Goal: Task Accomplishment & Management: Complete application form

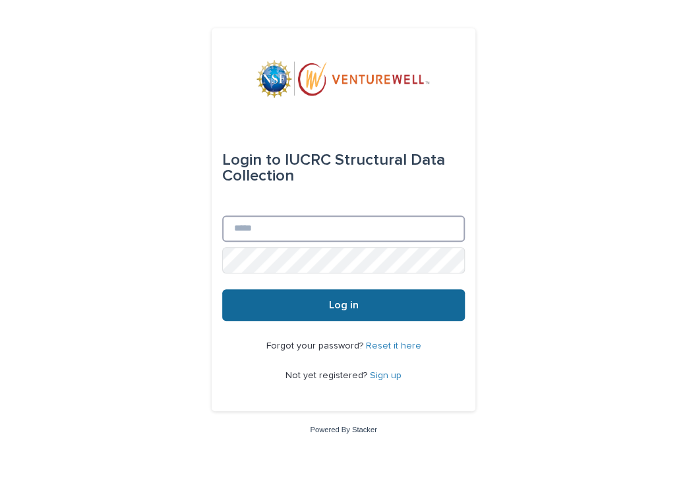
type input "**********"
click at [272, 303] on button "Log in" at bounding box center [343, 305] width 243 height 32
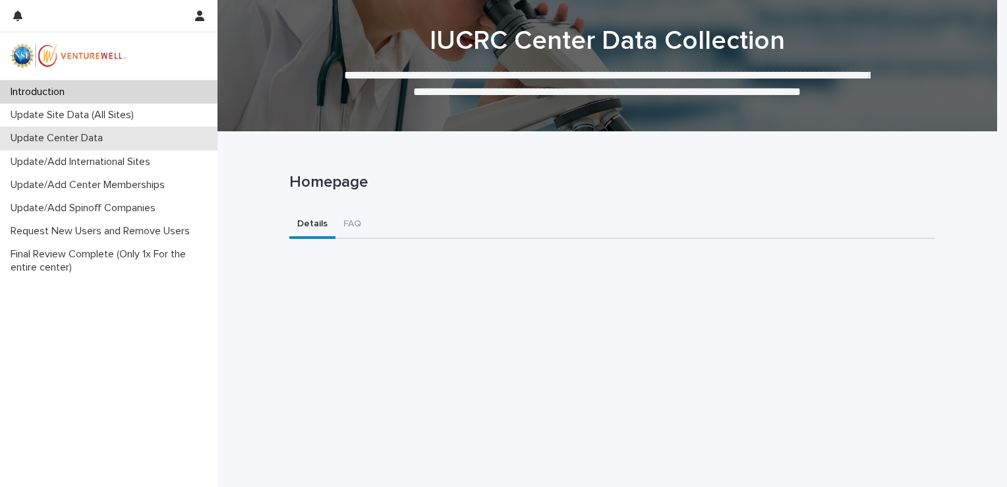
click at [111, 136] on p "Update Center Data" at bounding box center [59, 138] width 108 height 13
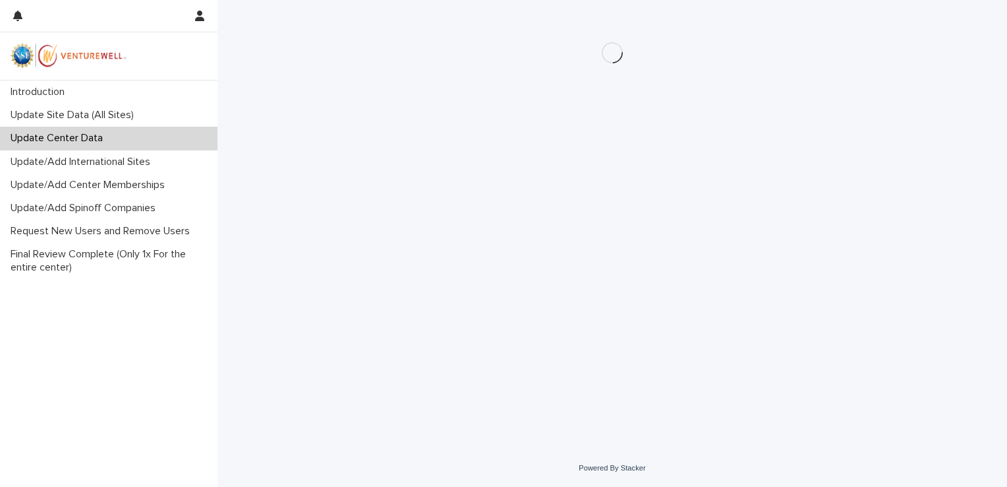
click at [111, 136] on p "Update Center Data" at bounding box center [59, 138] width 108 height 13
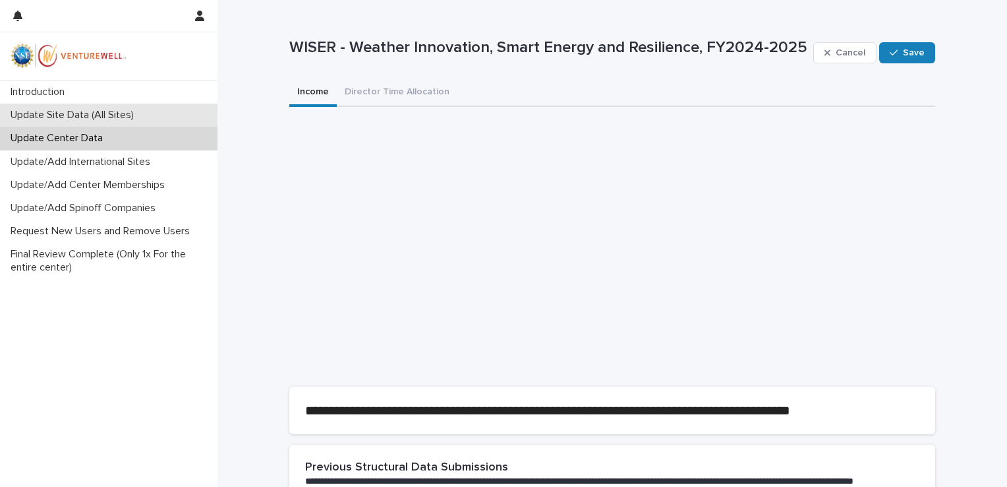
click at [111, 107] on div "Update Site Data (All Sites)" at bounding box center [109, 114] width 218 height 23
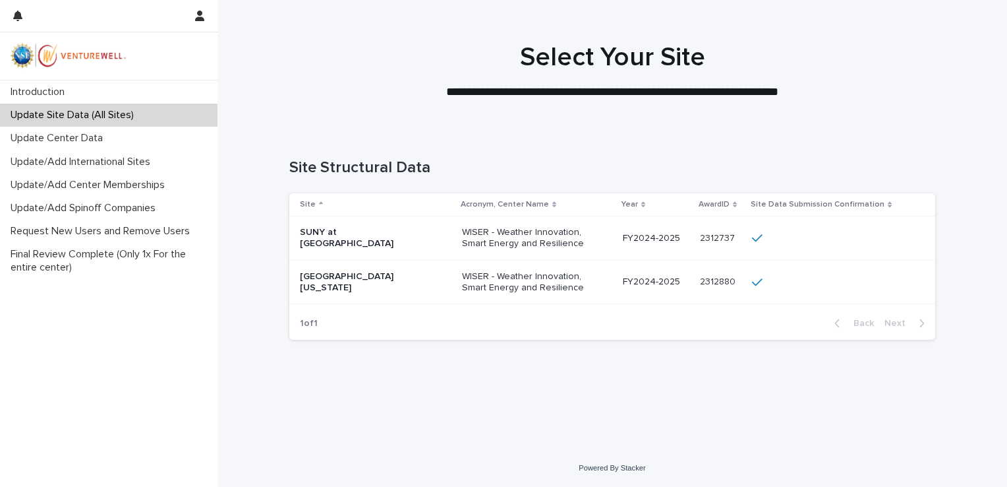
click at [462, 281] on p "WISER - Weather Innovation, Smart Energy and Resilience" at bounding box center [528, 282] width 132 height 22
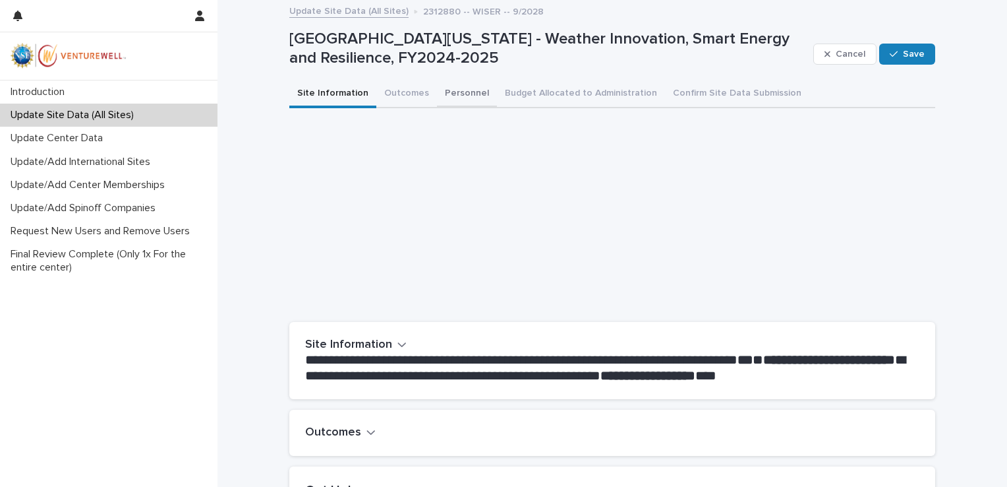
click at [437, 94] on button "Personnel" at bounding box center [467, 94] width 60 height 28
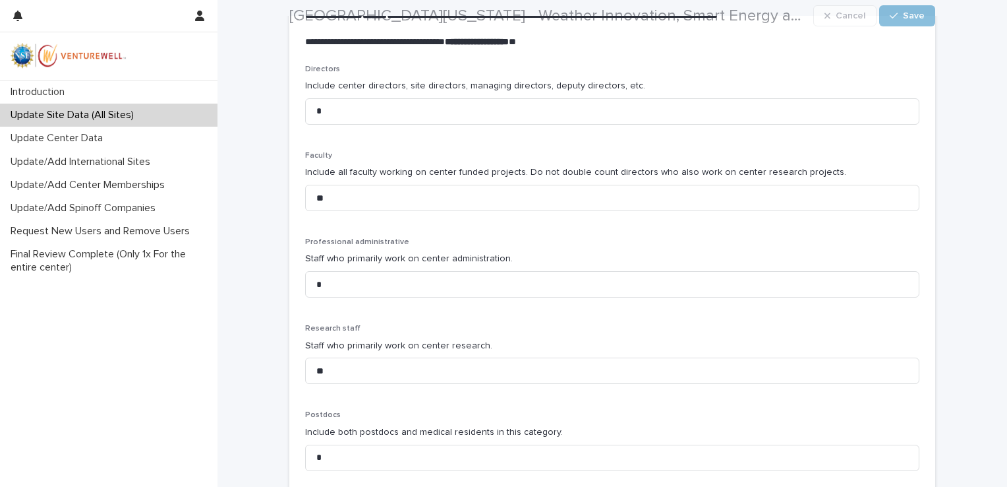
scroll to position [456, 0]
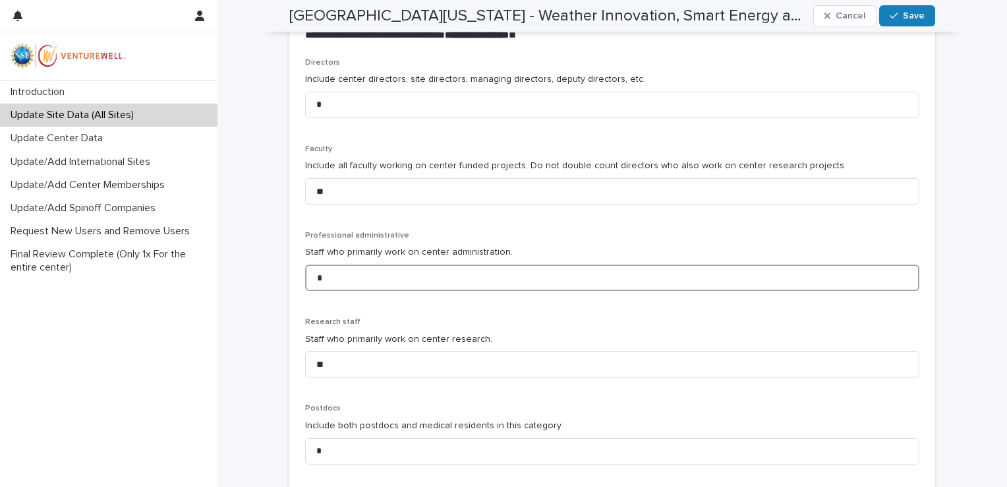
drag, startPoint x: 345, startPoint y: 274, endPoint x: 280, endPoint y: 274, distance: 65.3
click at [283, 274] on div "**********" at bounding box center [612, 223] width 659 height 1357
type input "*"
type input "**"
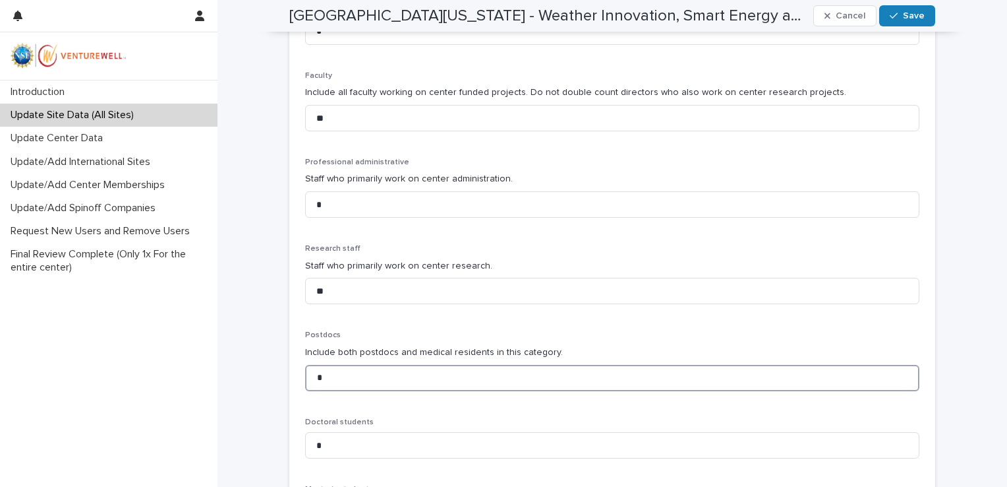
scroll to position [530, 0]
click at [488, 383] on input "*" at bounding box center [612, 377] width 614 height 26
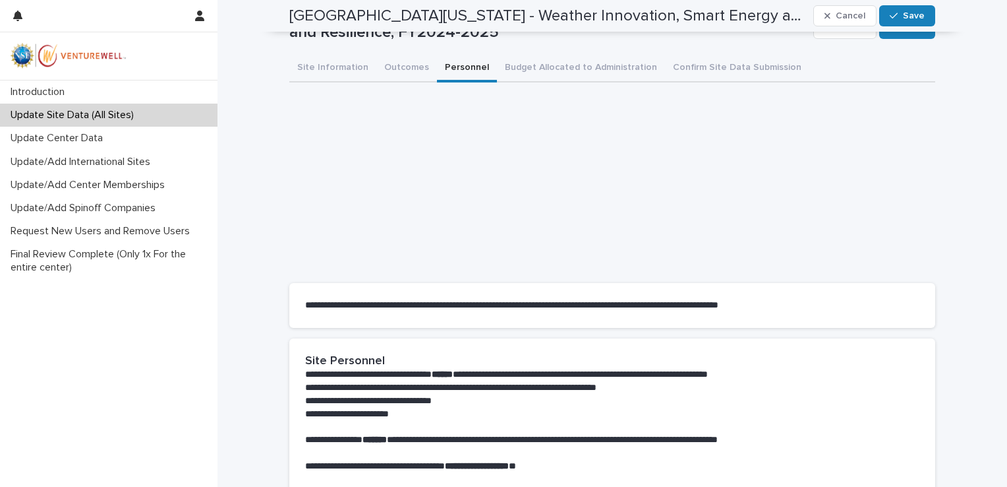
scroll to position [0, 0]
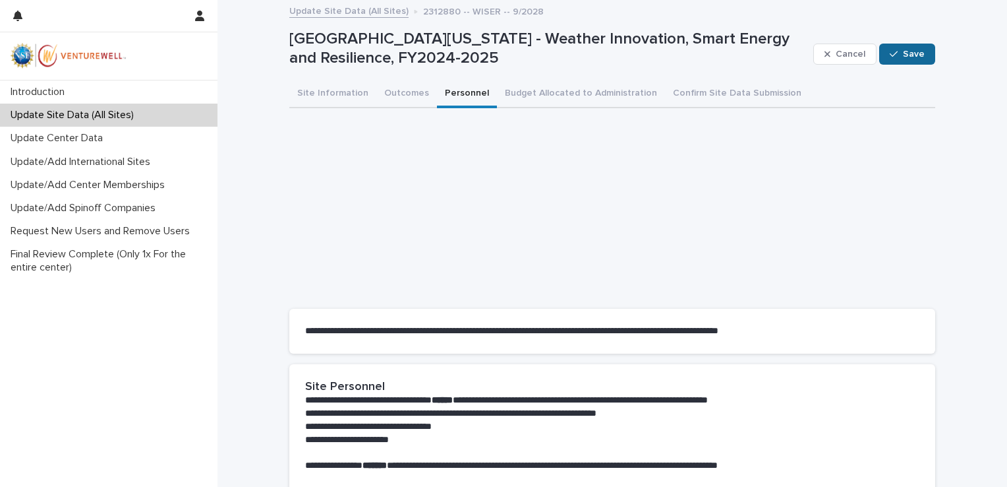
click at [686, 52] on div "button" at bounding box center [896, 53] width 13 height 9
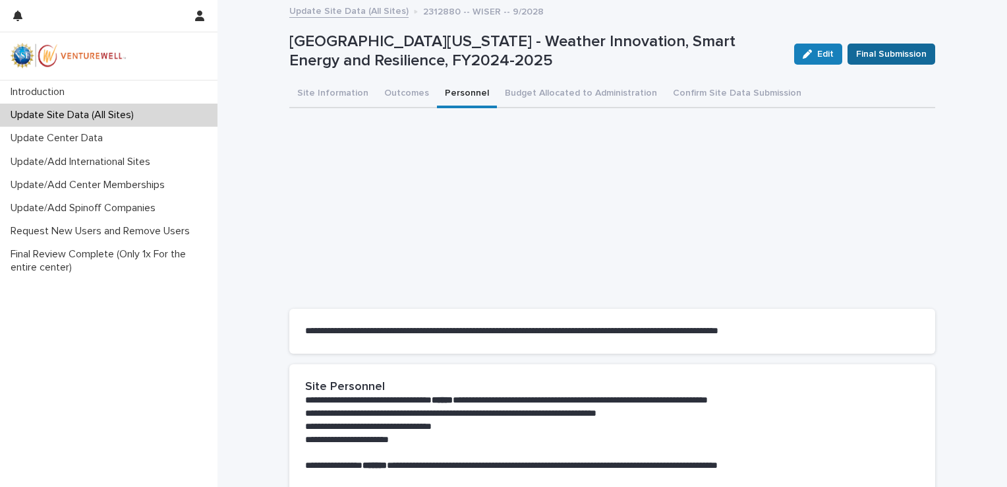
click at [686, 55] on span "Final Submission" at bounding box center [891, 53] width 71 height 13
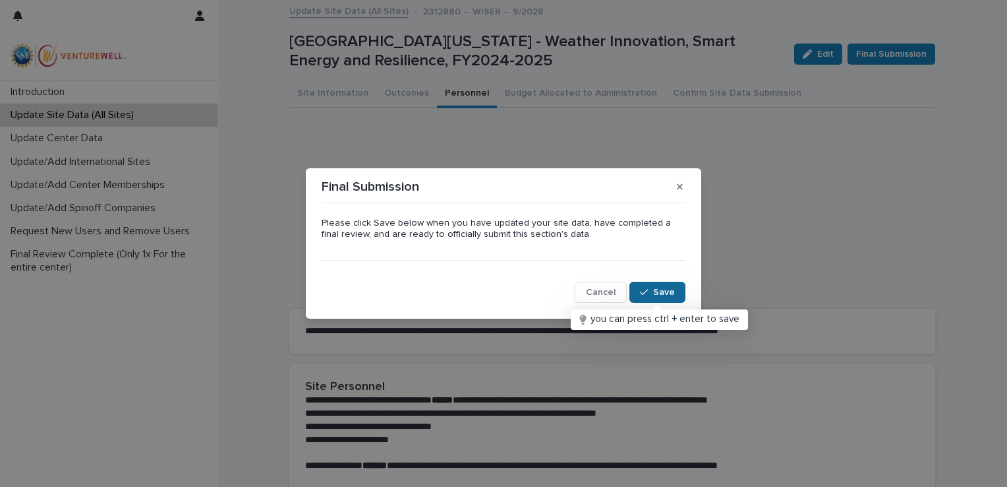
click at [654, 289] on span "Save" at bounding box center [664, 291] width 22 height 9
